Goal: Task Accomplishment & Management: Manage account settings

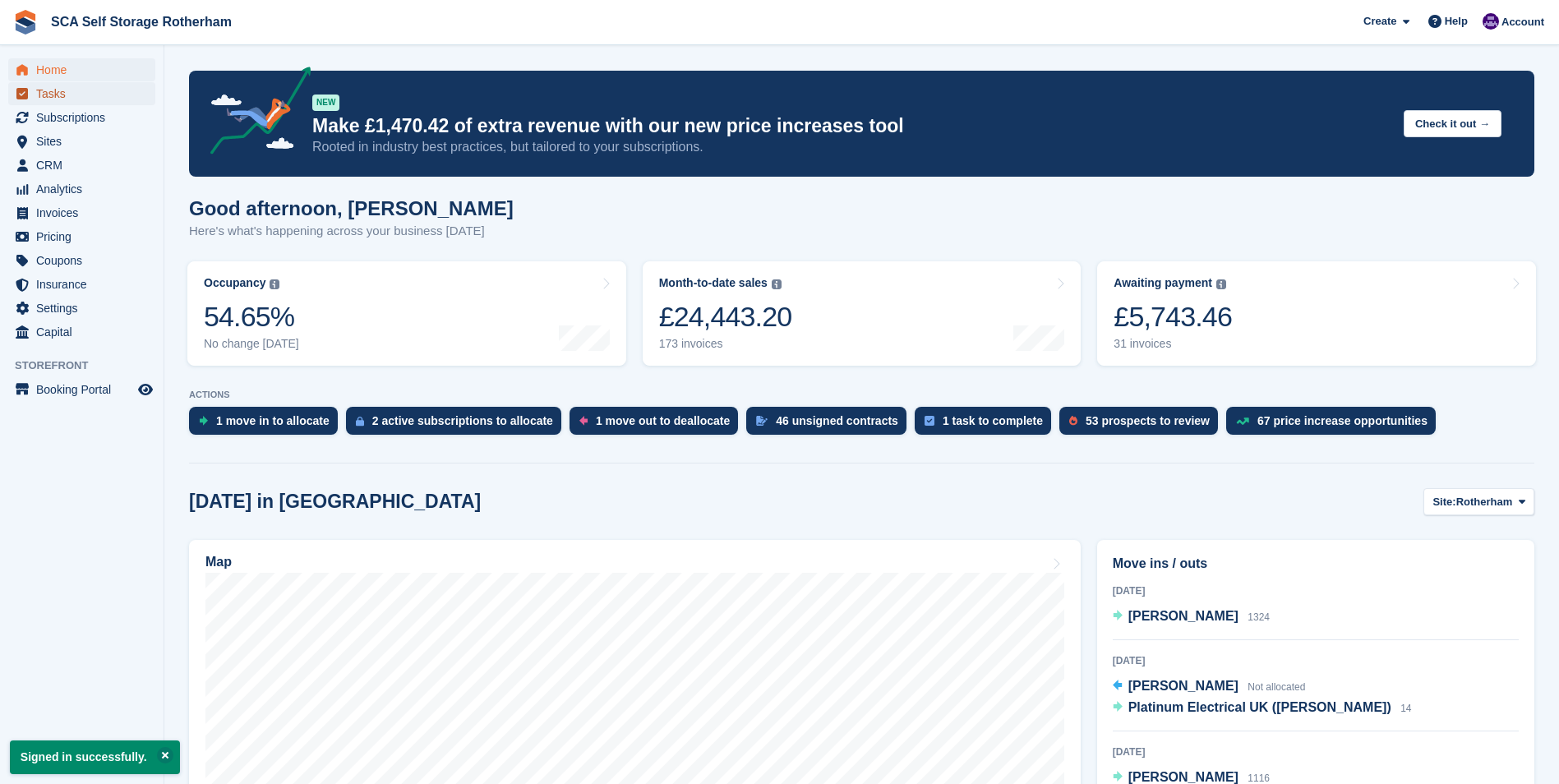
click at [89, 102] on span "Tasks" at bounding box center [85, 93] width 99 height 23
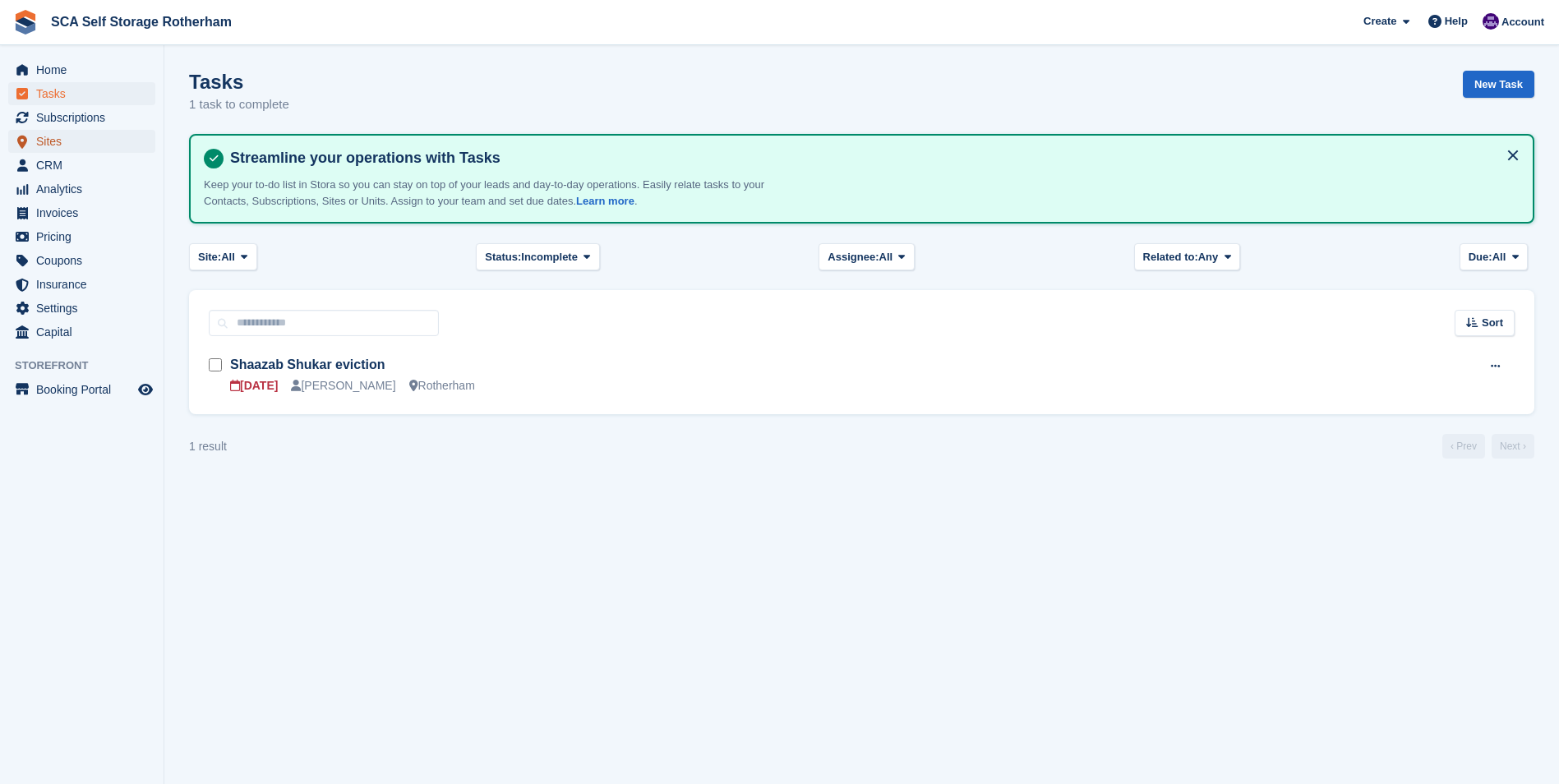
click at [126, 138] on span "Sites" at bounding box center [85, 140] width 99 height 23
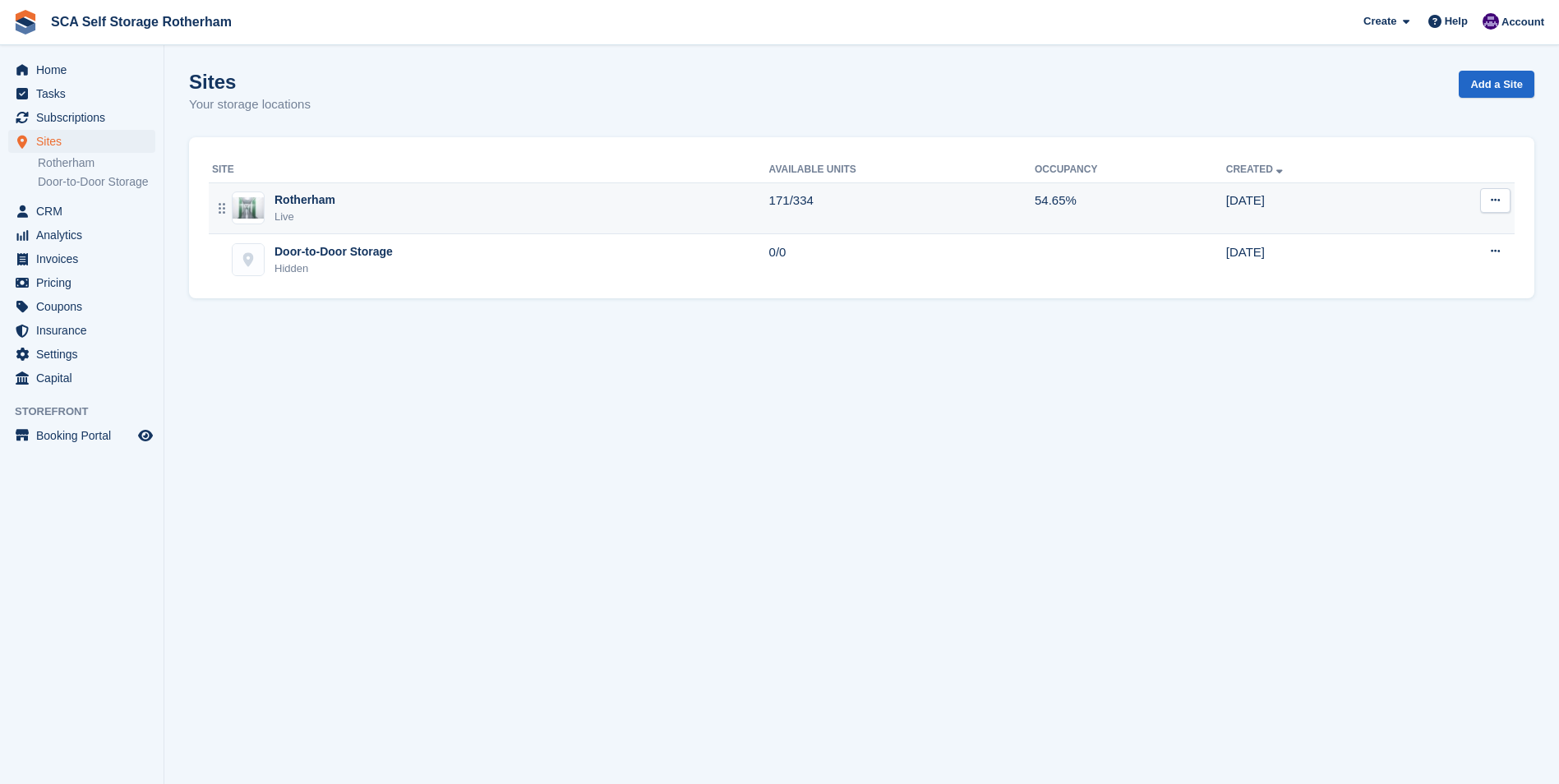
click at [410, 198] on div "Rotherham Live" at bounding box center [490, 208] width 557 height 34
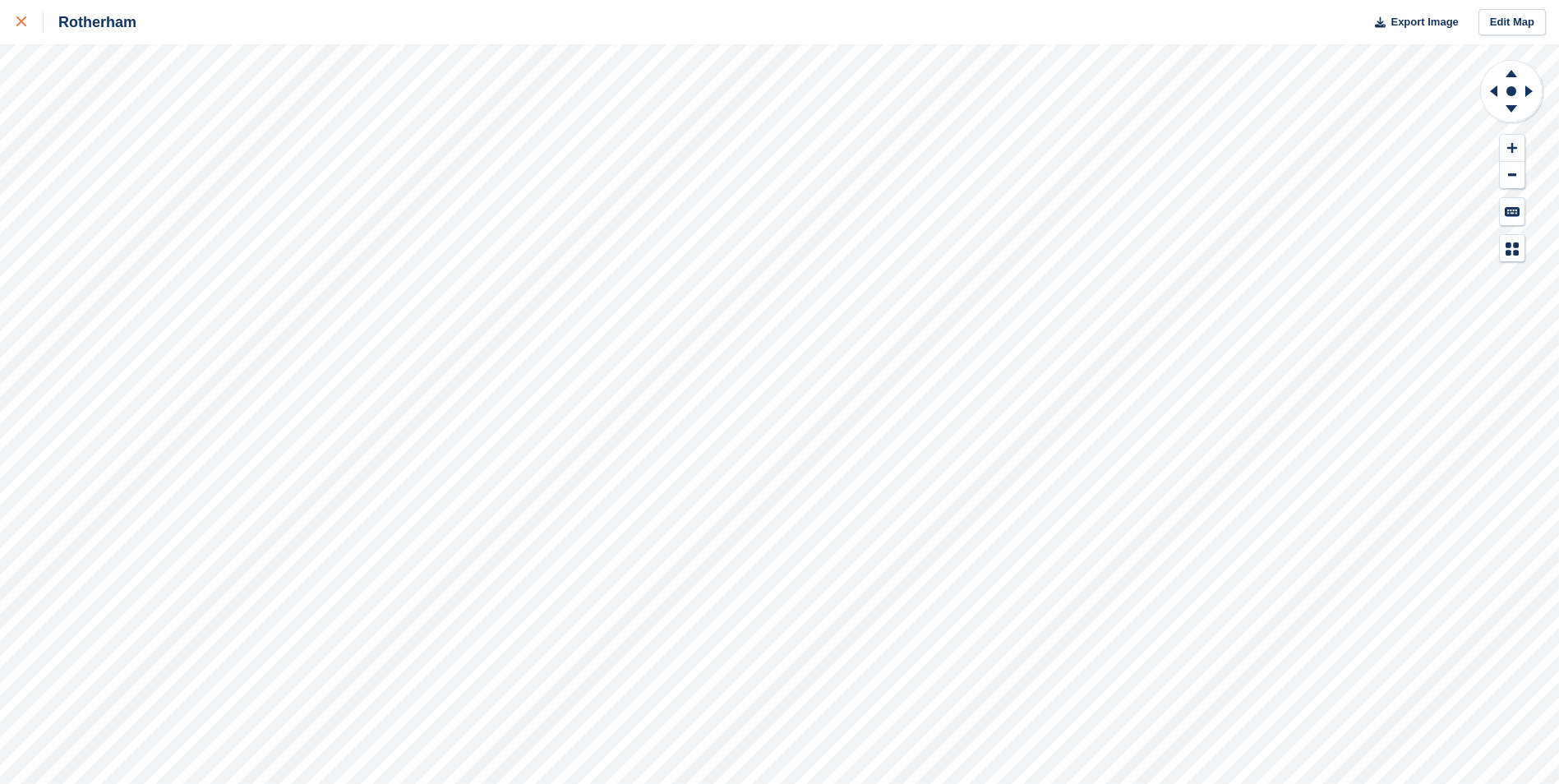
click at [14, 31] on link at bounding box center [22, 22] width 44 height 44
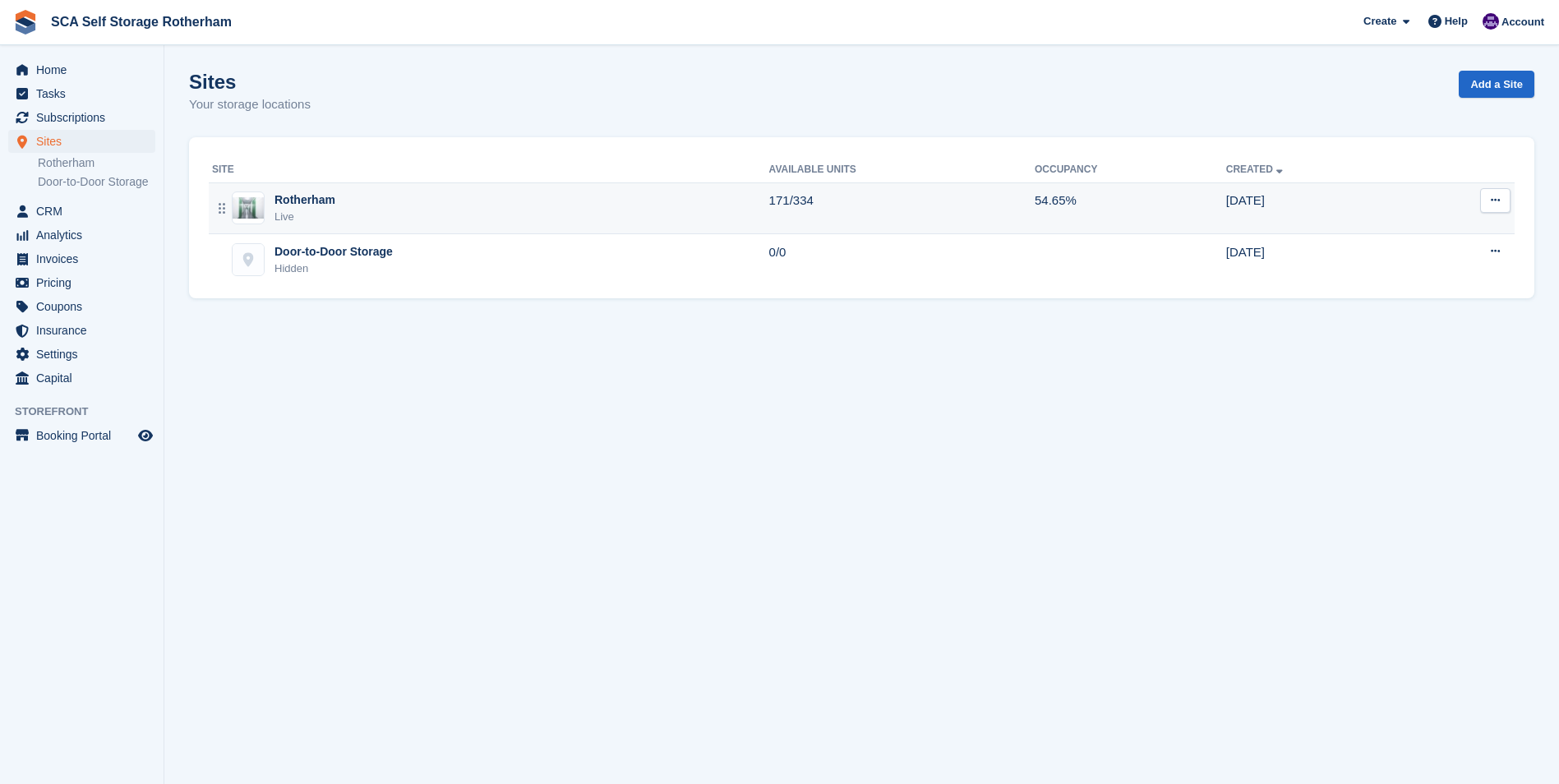
click at [392, 198] on div "Rotherham Live" at bounding box center [490, 208] width 557 height 34
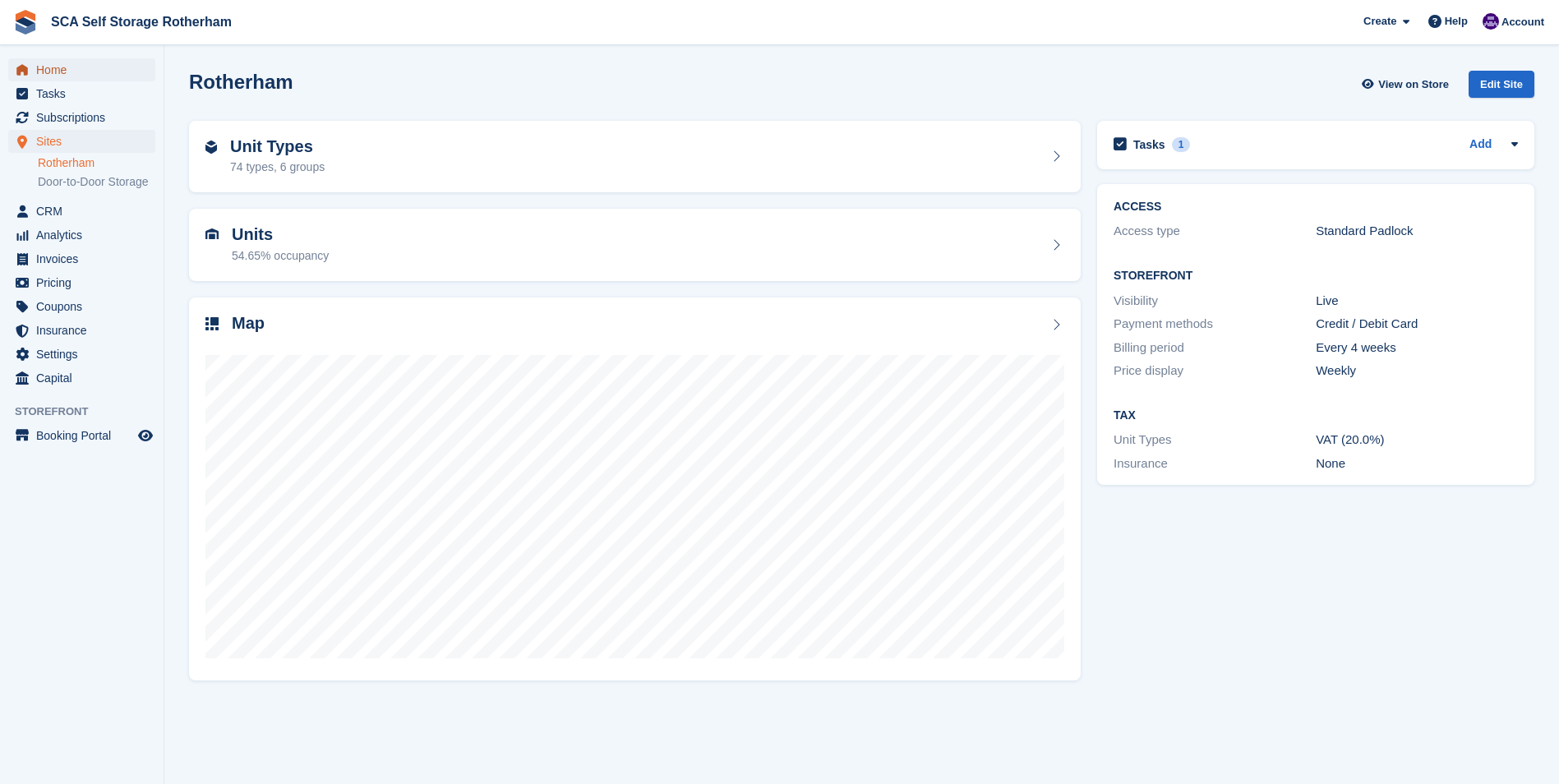
click at [94, 72] on span "Home" at bounding box center [85, 69] width 99 height 23
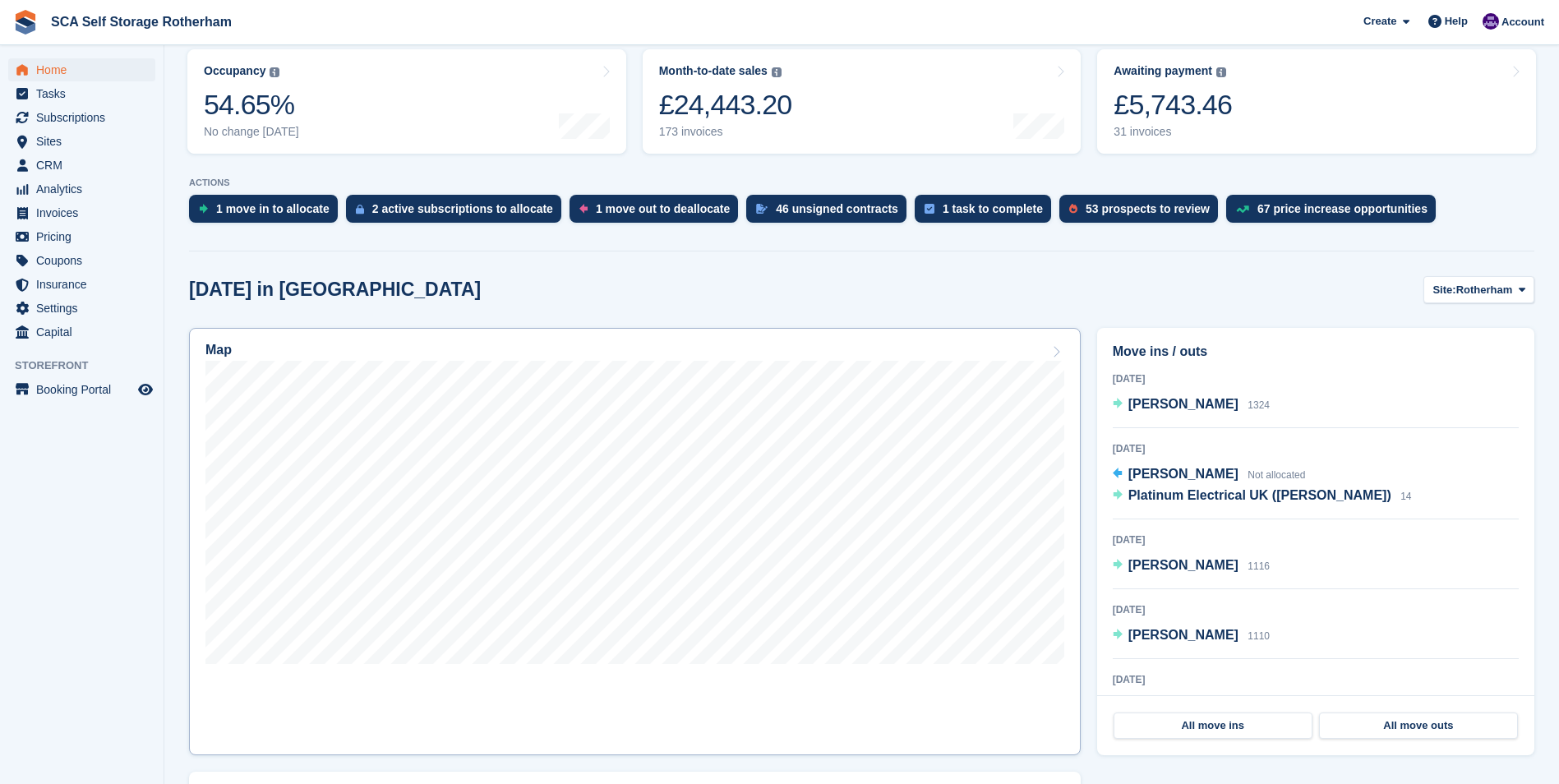
scroll to position [247, 0]
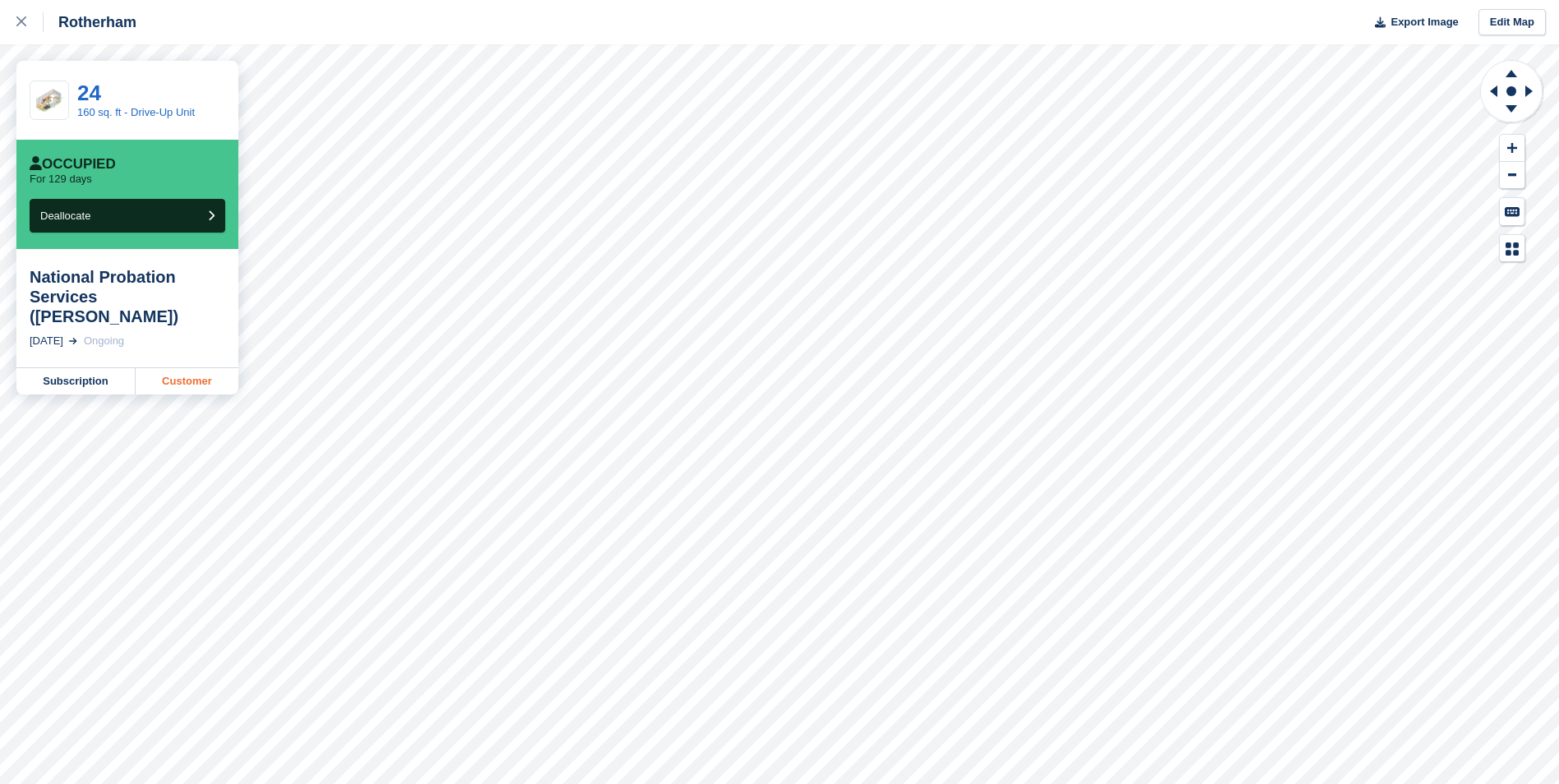
click at [179, 368] on link "Customer" at bounding box center [187, 381] width 102 height 26
copy div "National Probation Services"
drag, startPoint x: 90, startPoint y: 301, endPoint x: 29, endPoint y: 276, distance: 65.9
click at [29, 276] on div "National Probation Services (Harry Dixon) 17 May, 2025 Ongoing" at bounding box center [127, 308] width 222 height 119
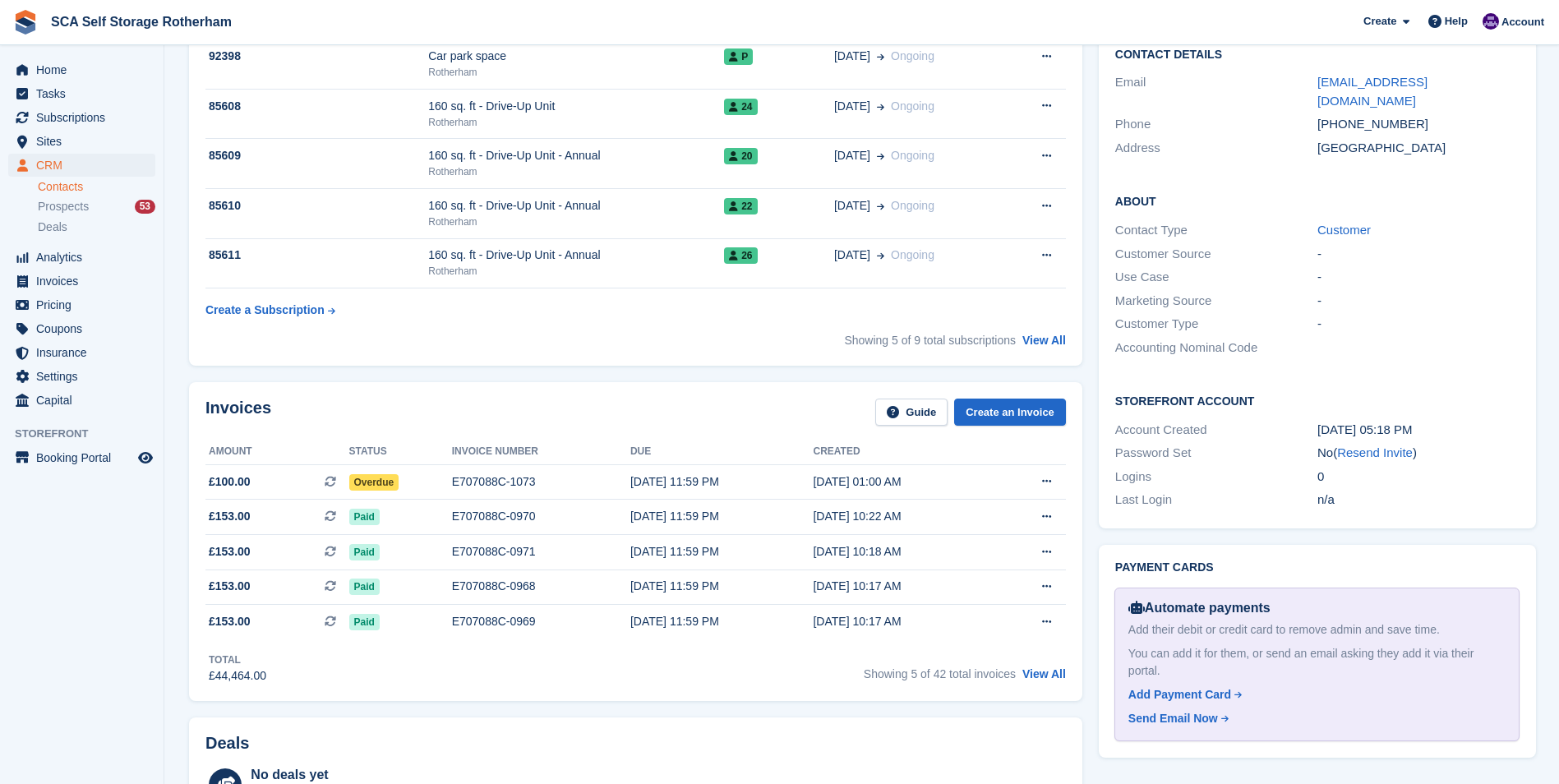
scroll to position [82, 0]
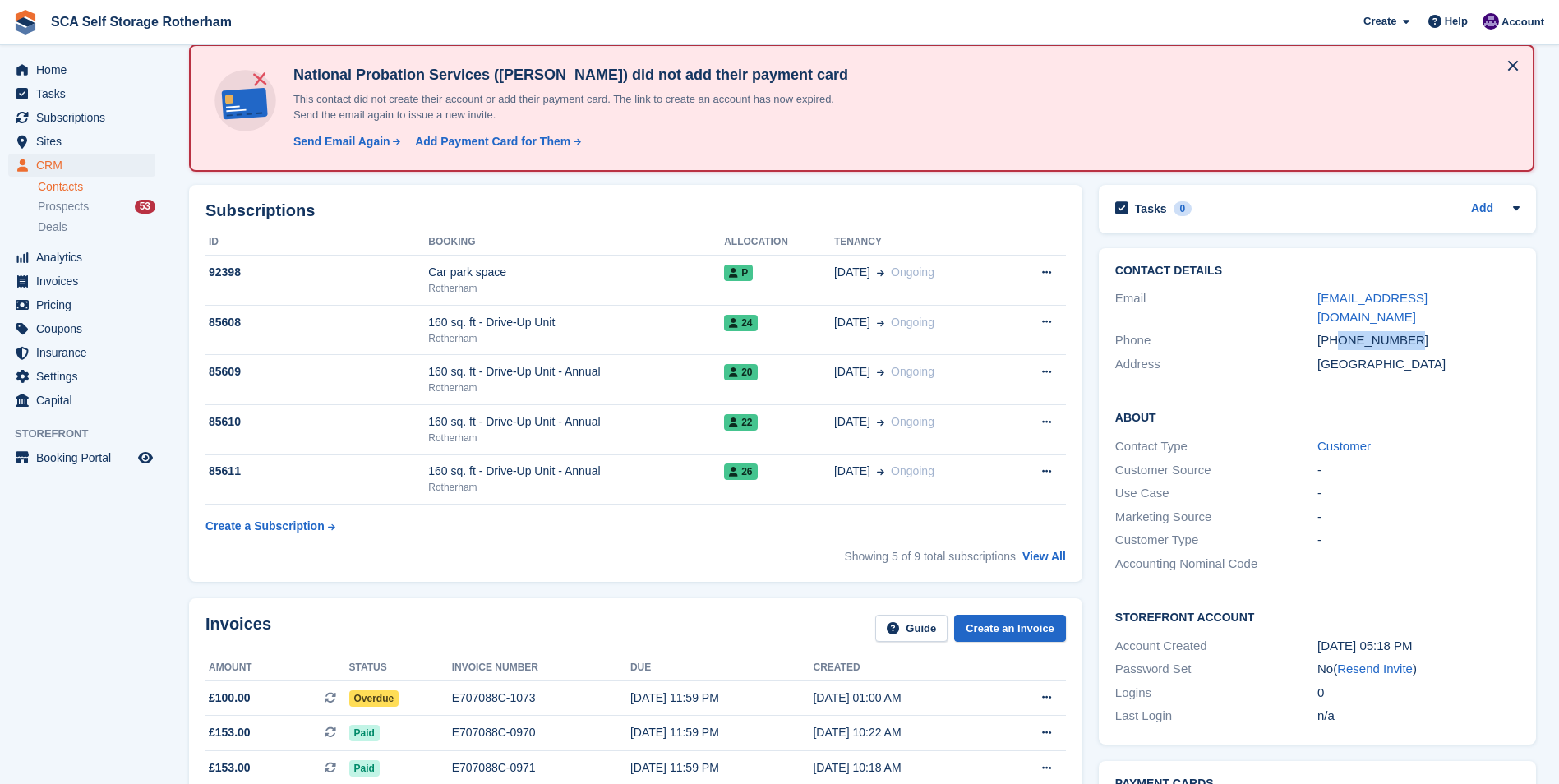
copy div "7976941353"
drag, startPoint x: 1425, startPoint y: 322, endPoint x: 1339, endPoint y: 324, distance: 86.0
click at [1339, 331] on div "+447976941353" at bounding box center [1419, 340] width 202 height 19
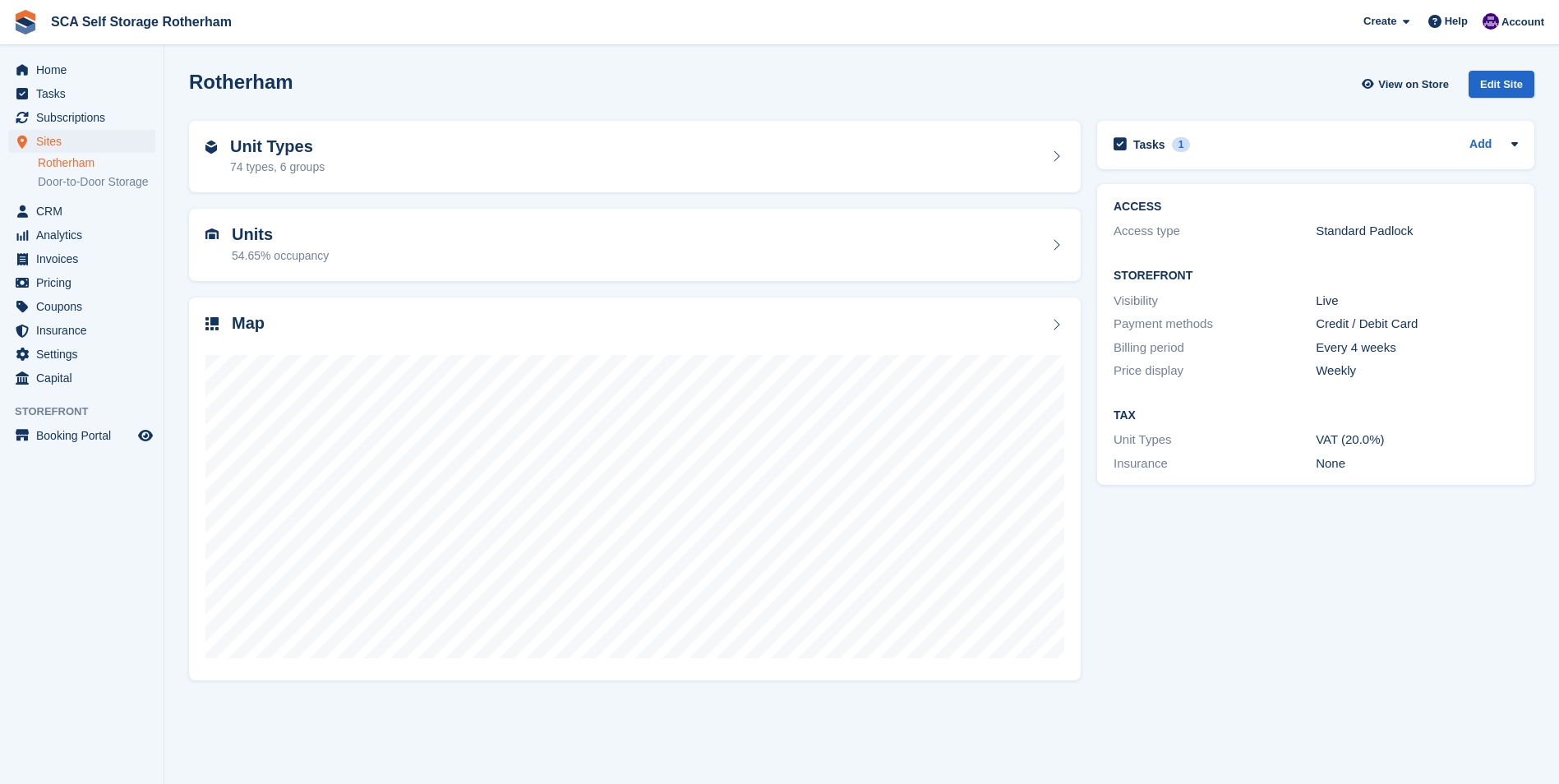
click at [108, 160] on link "Rotherham" at bounding box center [97, 162] width 118 height 15
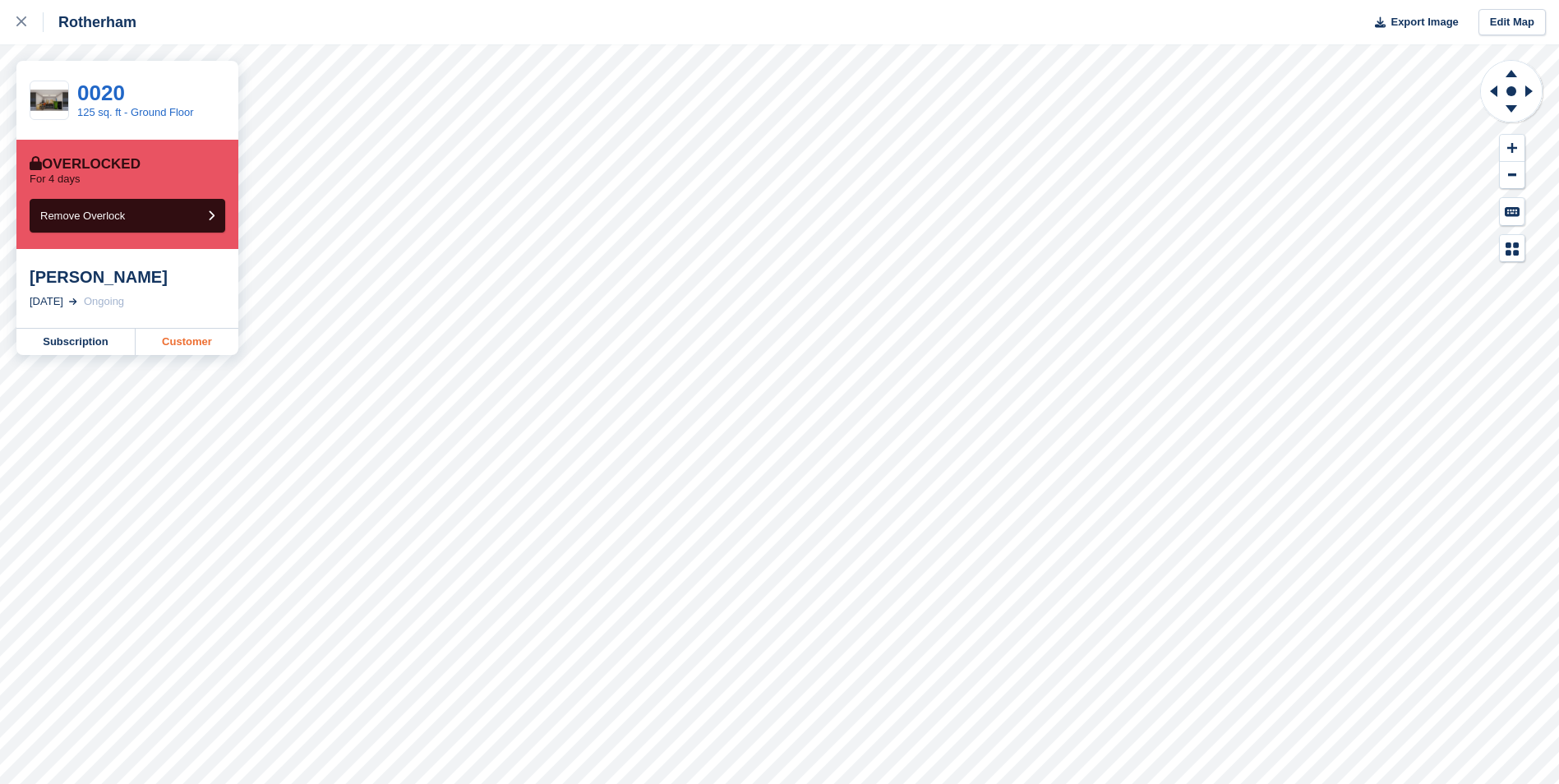
click at [172, 338] on link "Customer" at bounding box center [187, 342] width 102 height 26
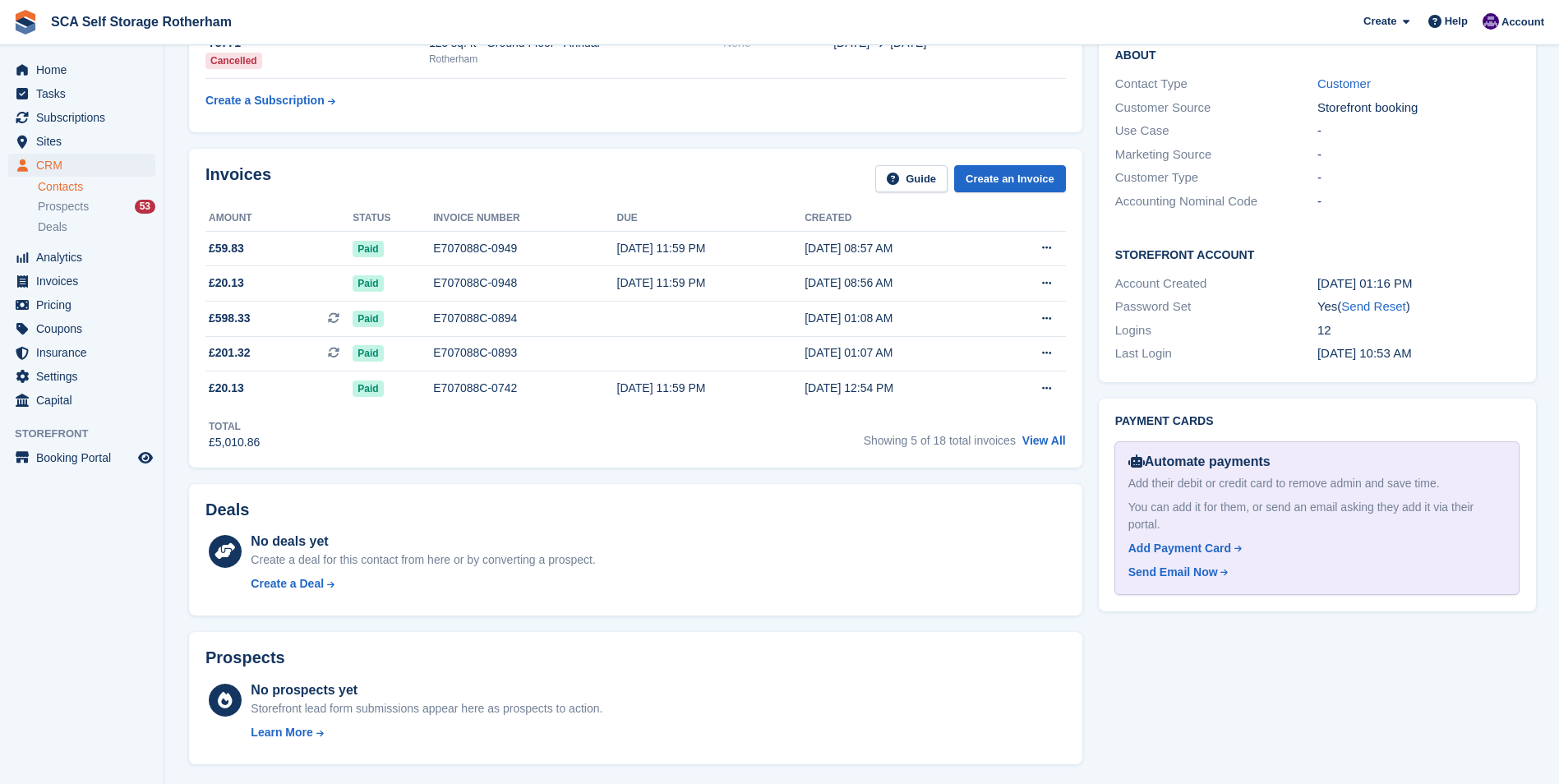
scroll to position [493, 0]
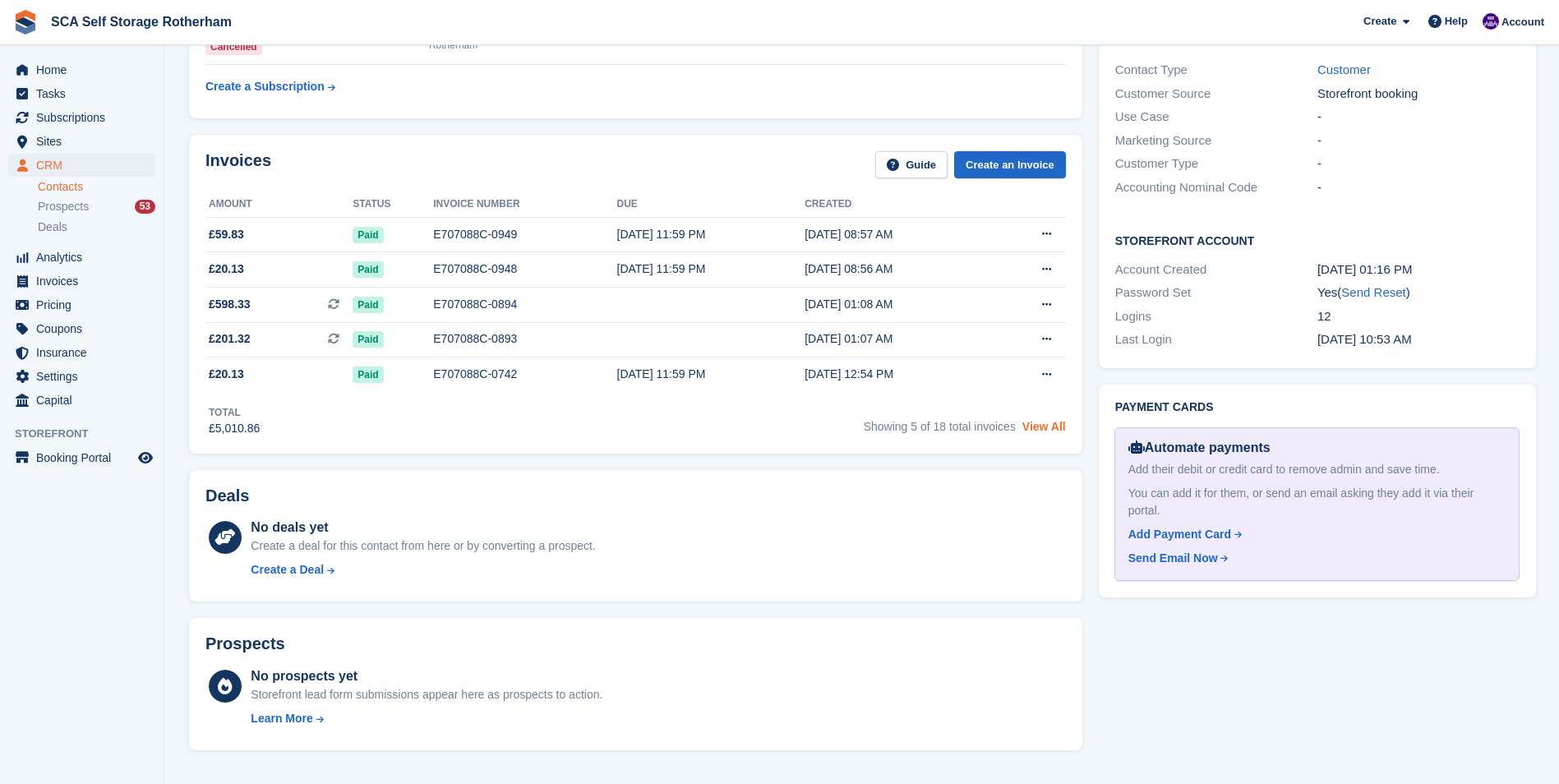
click at [1029, 422] on link "View All" at bounding box center [1044, 426] width 44 height 14
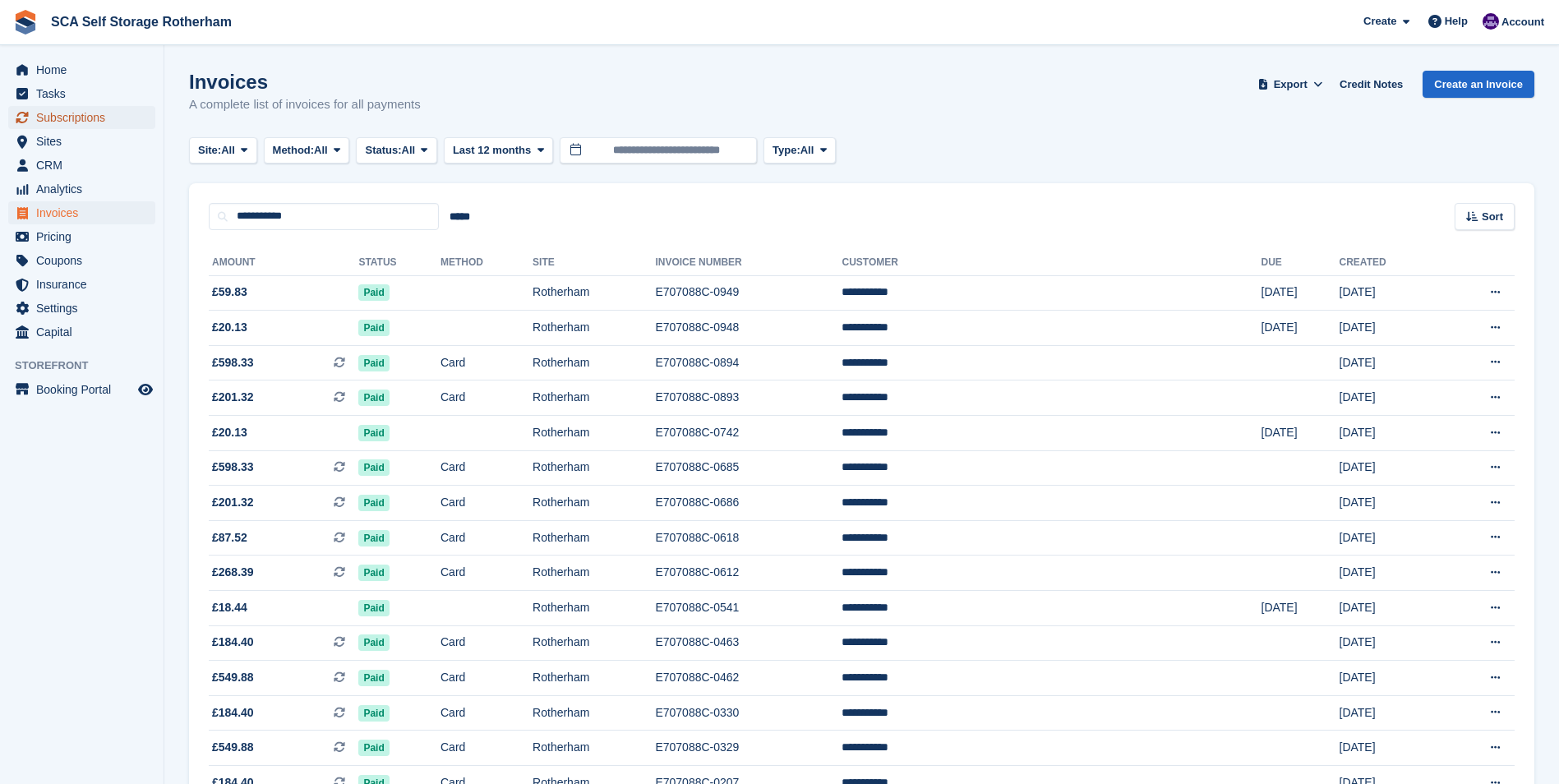
click at [98, 119] on span "Subscriptions" at bounding box center [85, 117] width 99 height 23
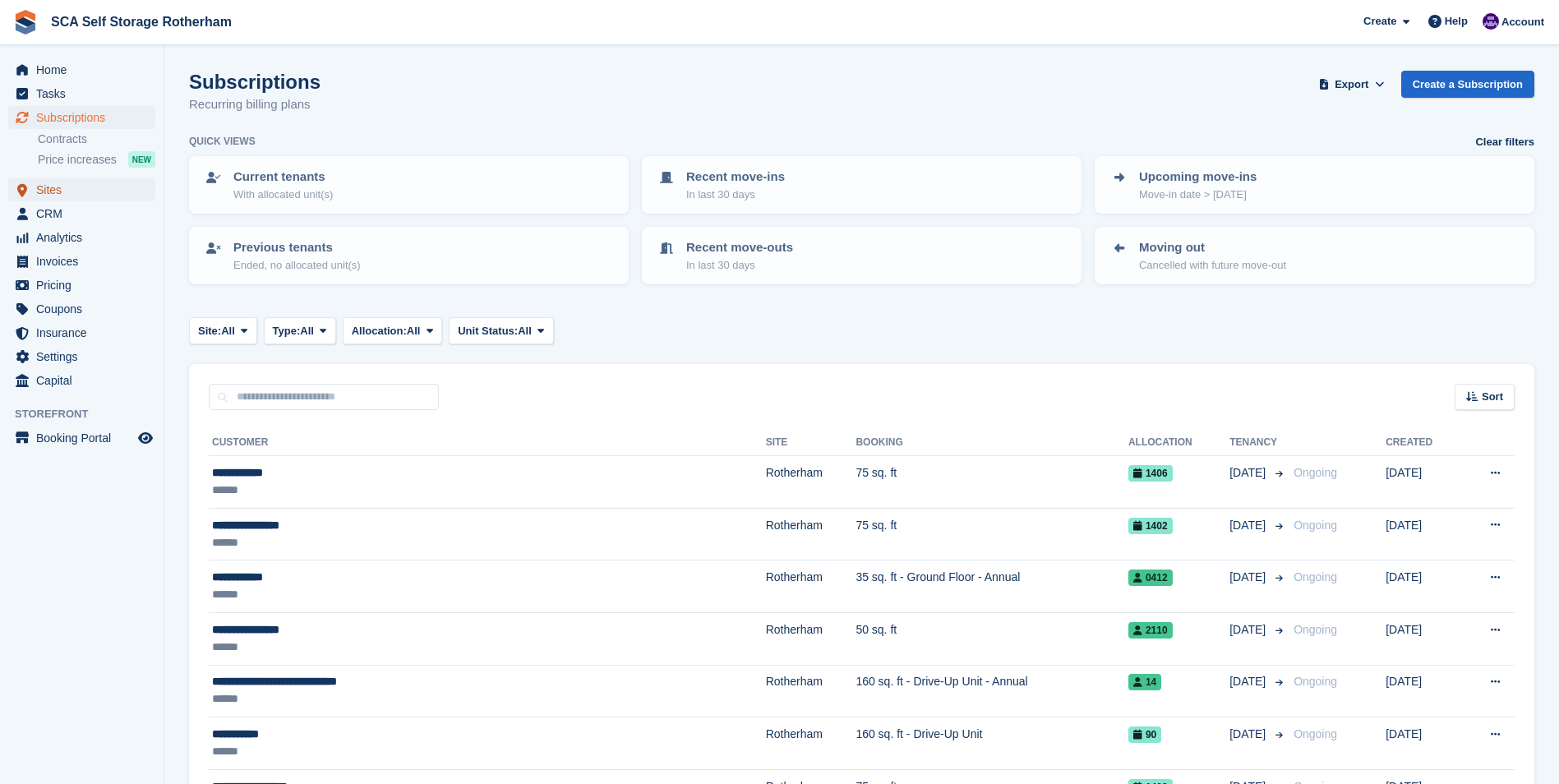
click at [92, 179] on span "Sites" at bounding box center [85, 189] width 99 height 23
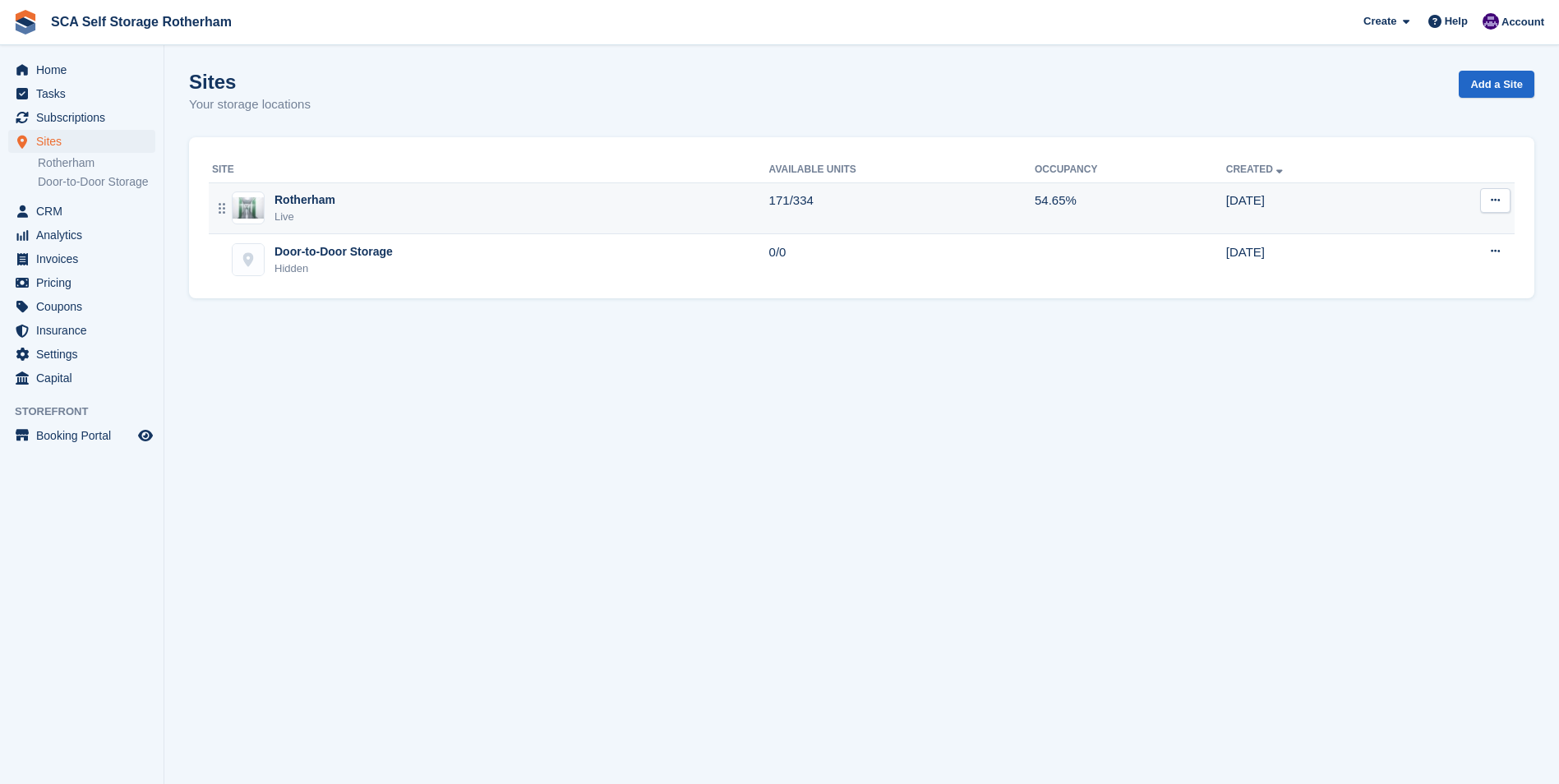
click at [324, 223] on div "Live" at bounding box center [305, 217] width 61 height 16
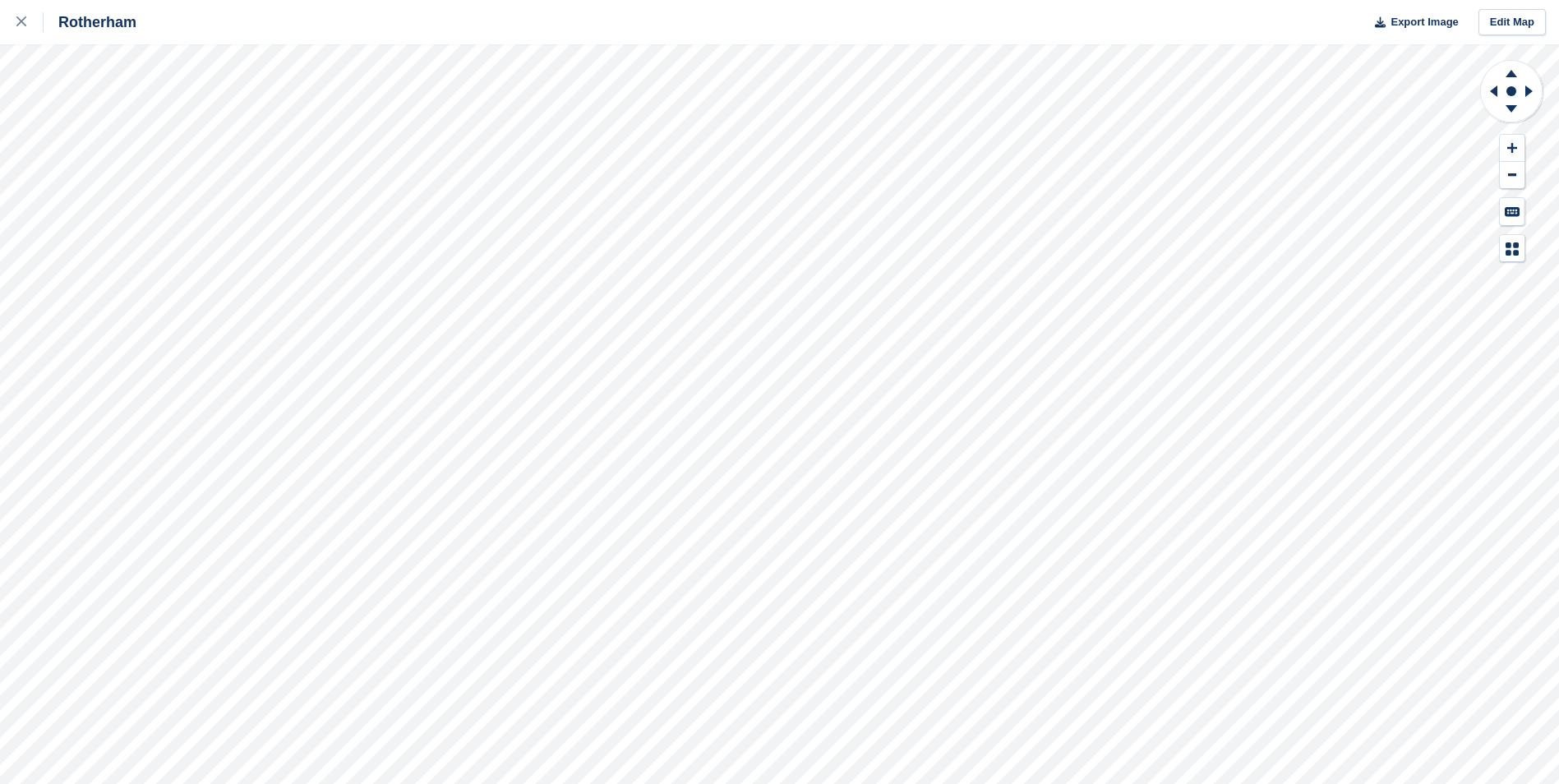
click at [199, 240] on div "Rotherham Export Image Edit Map" at bounding box center [780, 392] width 1559 height 784
click at [195, 308] on div "Rotherham Export Image Edit Map" at bounding box center [780, 392] width 1559 height 784
click at [22, 22] on icon at bounding box center [21, 21] width 10 height 10
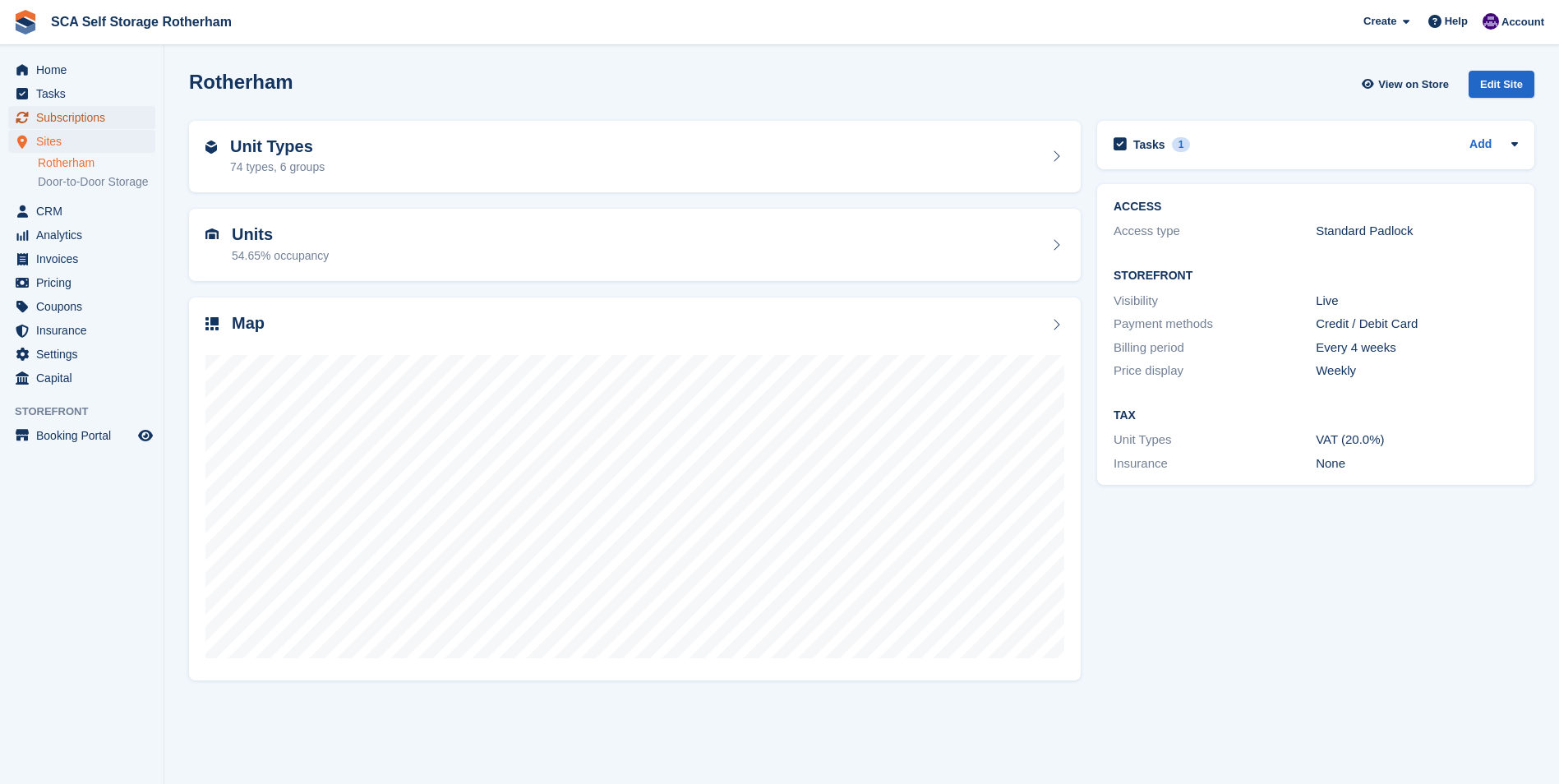
click at [91, 113] on span "Subscriptions" at bounding box center [85, 117] width 99 height 23
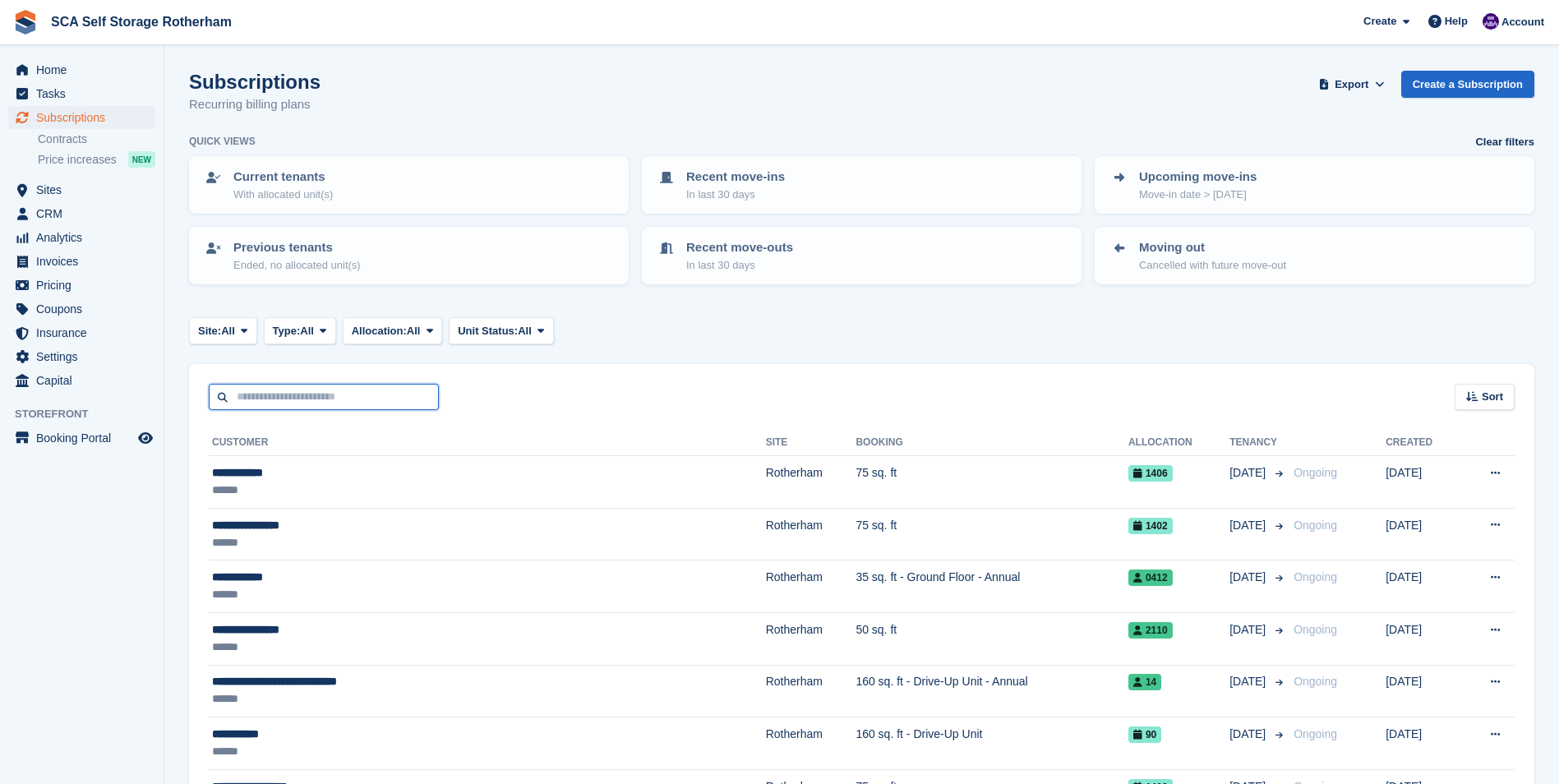
click at [295, 402] on input "text" at bounding box center [324, 398] width 230 height 27
type input "******"
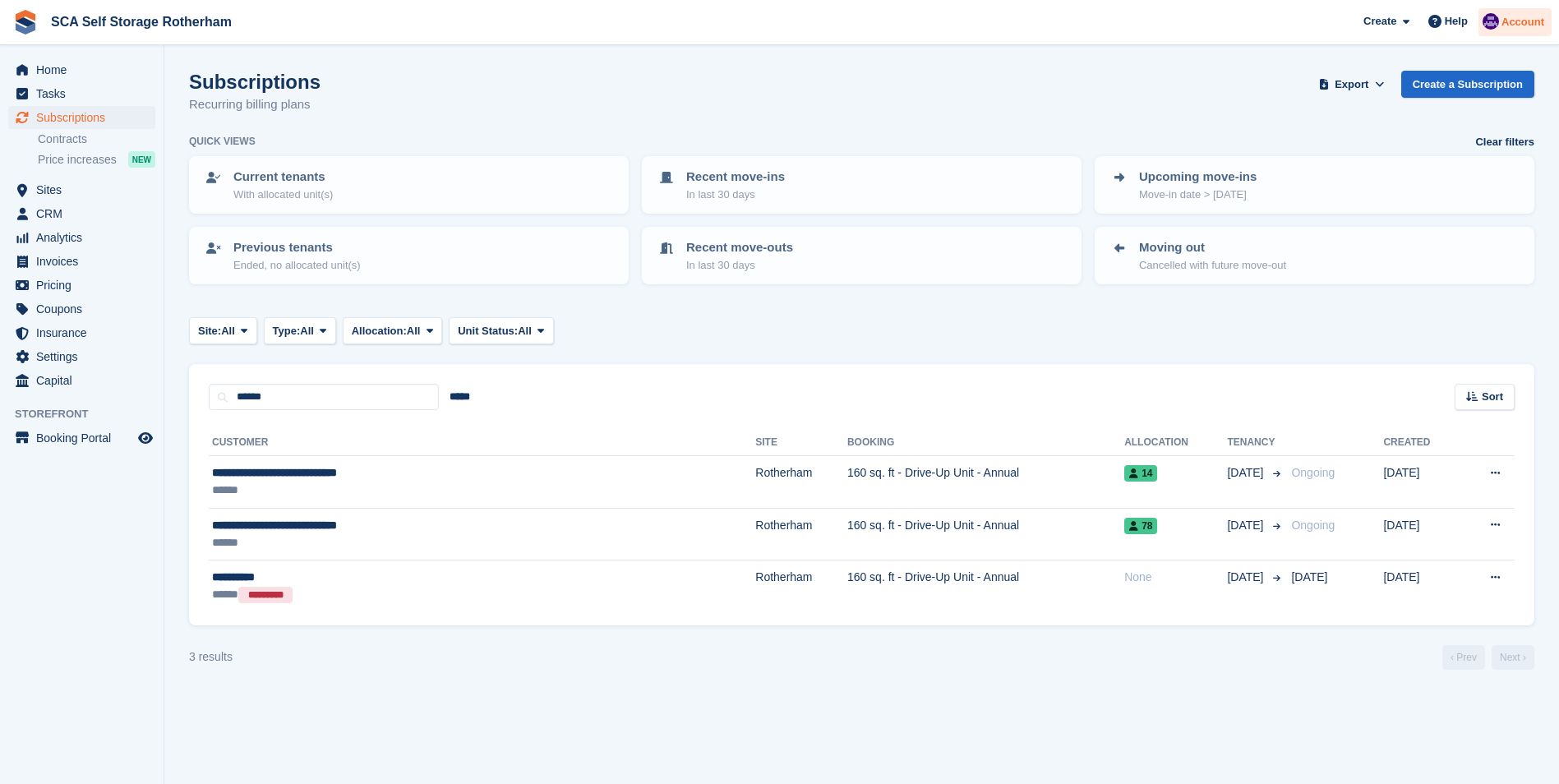
click at [1519, 24] on span "Account" at bounding box center [1523, 22] width 43 height 16
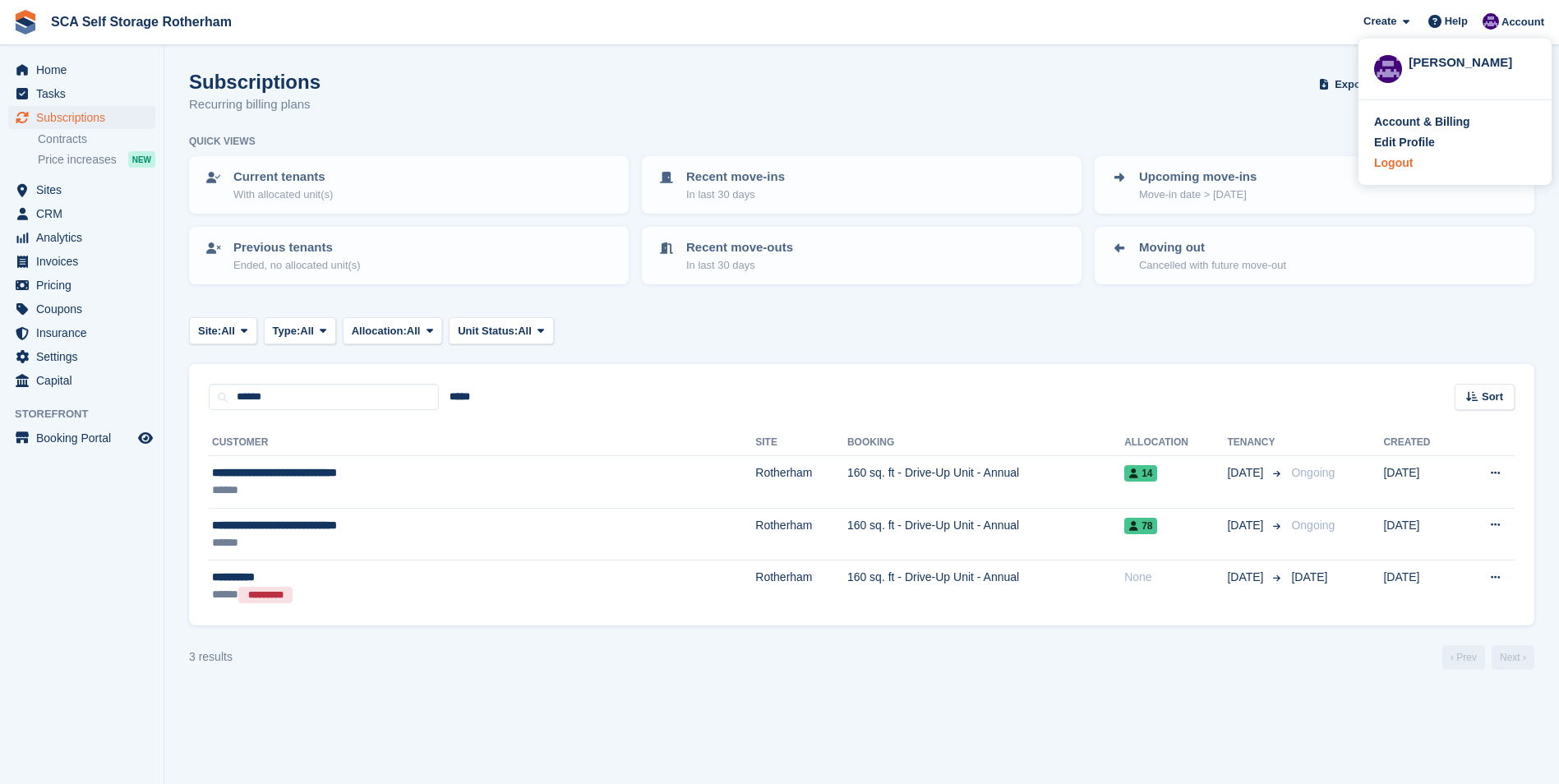
click at [1399, 157] on div "Logout" at bounding box center [1393, 162] width 39 height 17
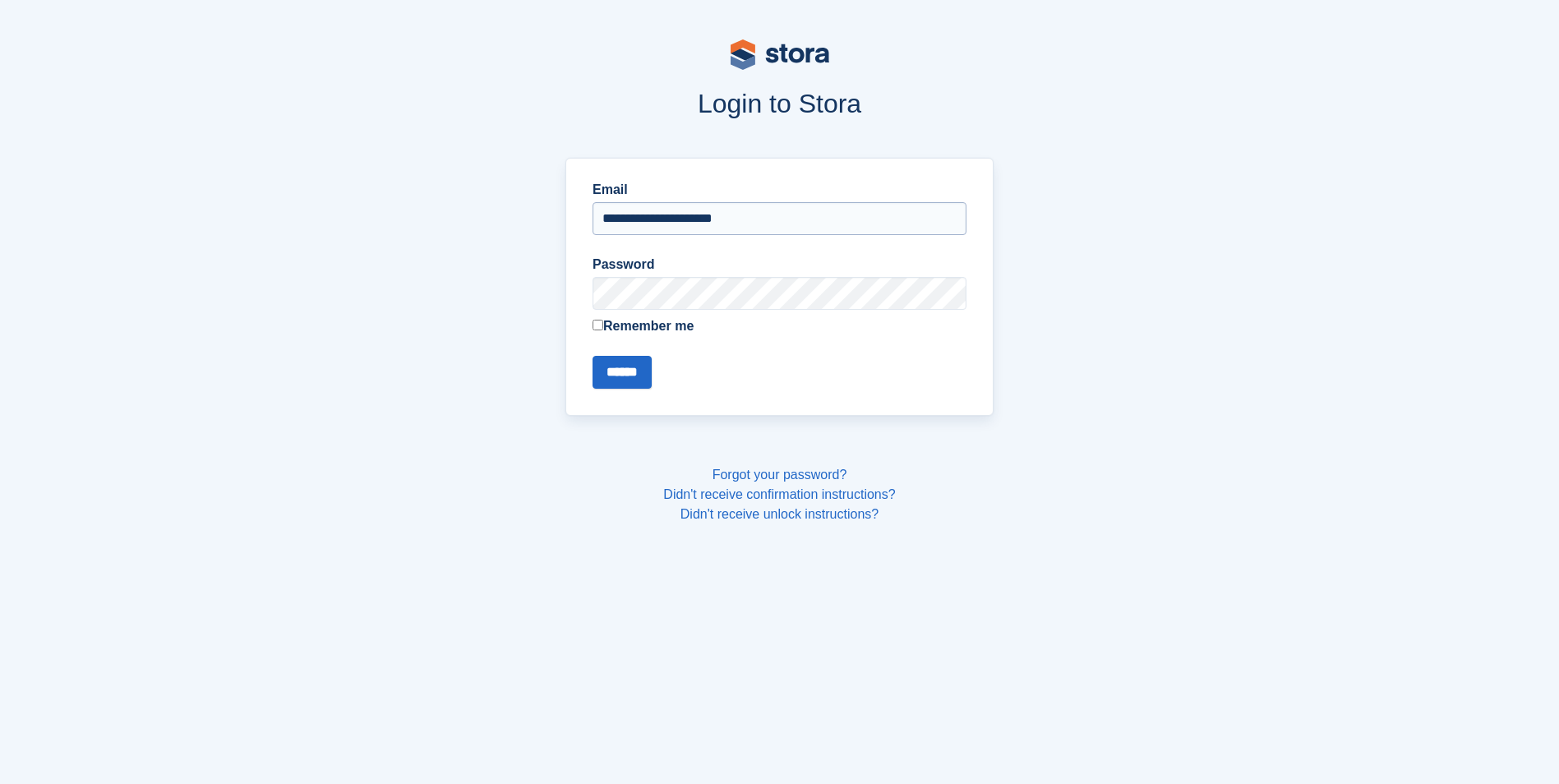
click at [732, 210] on input "**********" at bounding box center [780, 218] width 374 height 33
type input "**********"
click at [611, 351] on form "**********" at bounding box center [780, 285] width 374 height 208
click at [606, 371] on input "******" at bounding box center [622, 373] width 59 height 33
